Goal: Download file/media

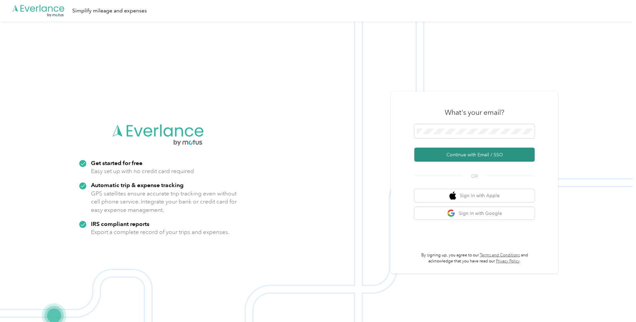
click at [473, 156] on button "Continue with Email / SSO" at bounding box center [474, 154] width 120 height 14
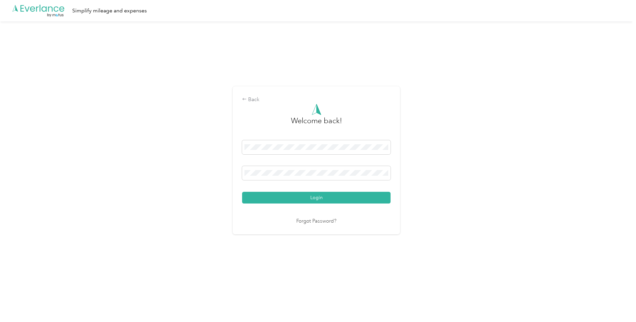
click at [242, 192] on button "Login" at bounding box center [316, 198] width 149 height 12
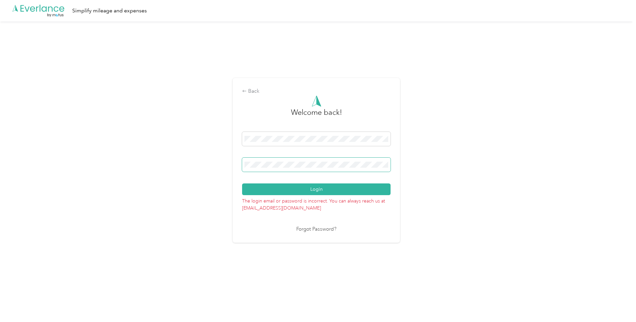
click at [242, 183] on button "Login" at bounding box center [316, 189] width 149 height 12
click at [237, 164] on div "Back Welcome back! Login The login email or password is incorrect. You can alwa…" at bounding box center [316, 160] width 167 height 164
click at [242, 183] on button "Login" at bounding box center [316, 189] width 149 height 12
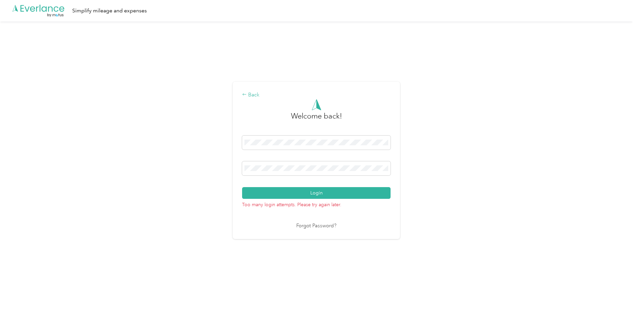
click at [252, 94] on div "Back" at bounding box center [316, 95] width 149 height 8
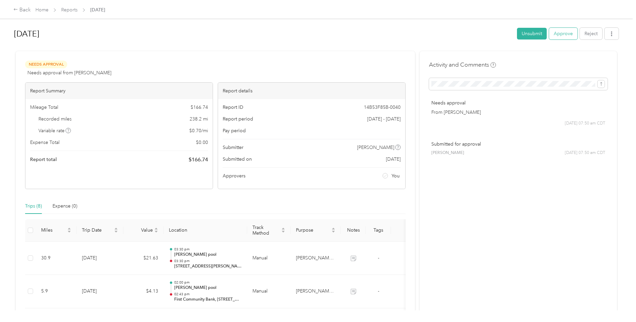
click at [568, 33] on button "Approve" at bounding box center [563, 34] width 28 height 12
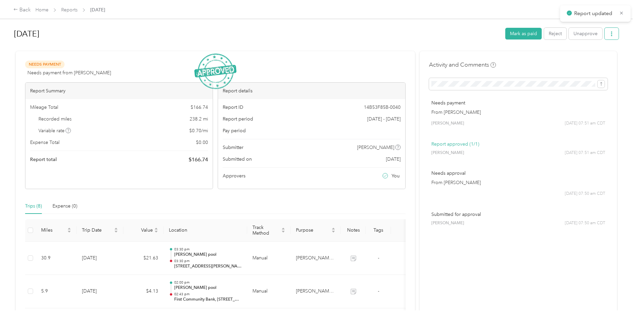
click at [606, 32] on button "button" at bounding box center [612, 34] width 14 height 12
click at [593, 57] on span "Download" at bounding box center [591, 58] width 22 height 7
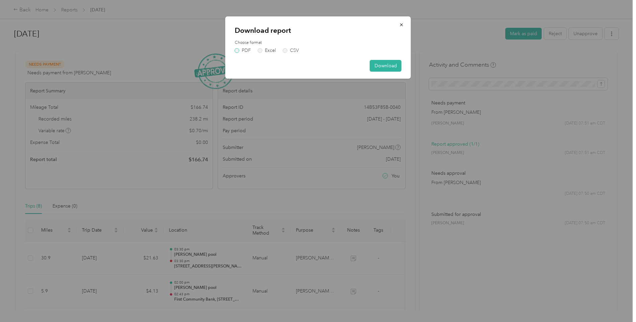
click at [238, 52] on label "PDF" at bounding box center [243, 50] width 16 height 5
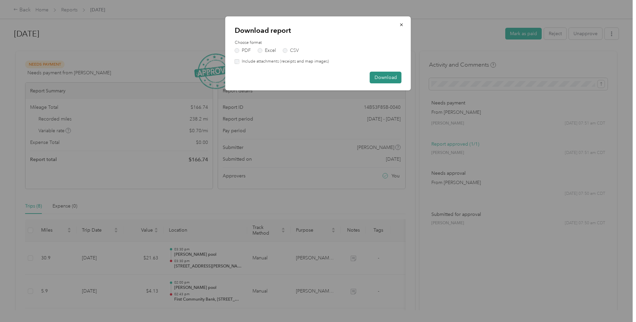
click at [380, 77] on button "Download" at bounding box center [386, 78] width 32 height 12
